Goal: Information Seeking & Learning: Learn about a topic

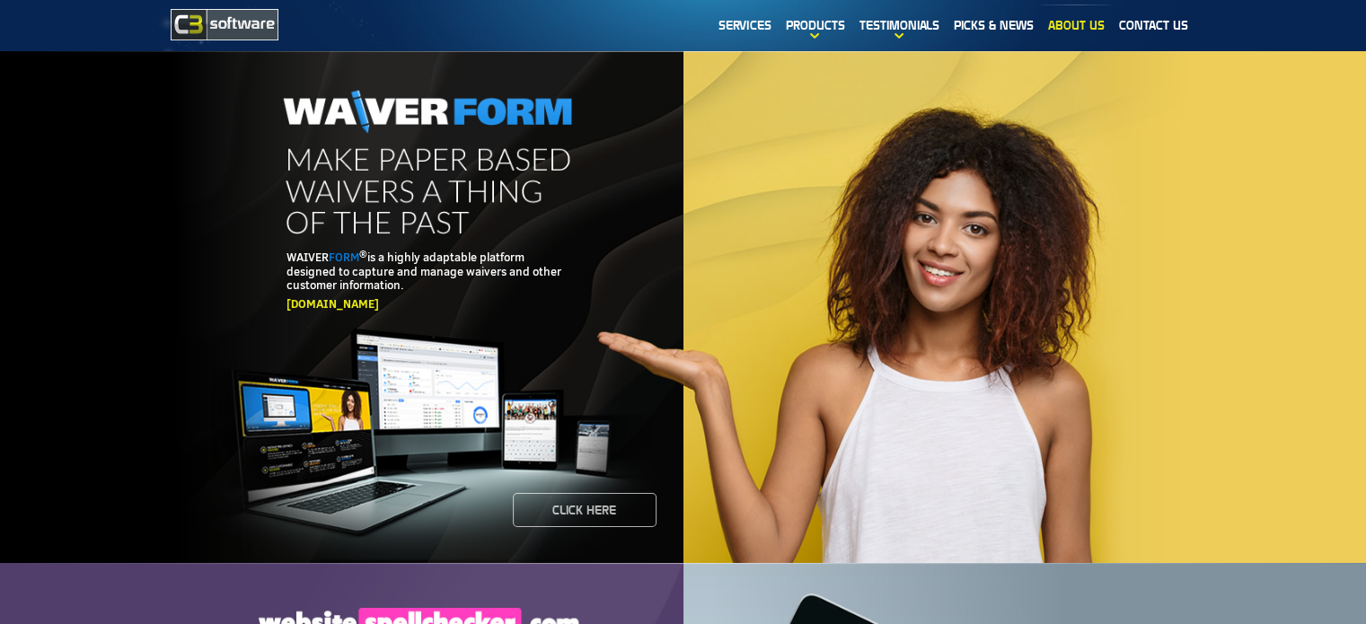
click at [1081, 19] on link "About us" at bounding box center [1075, 24] width 71 height 41
